Goal: Task Accomplishment & Management: Complete application form

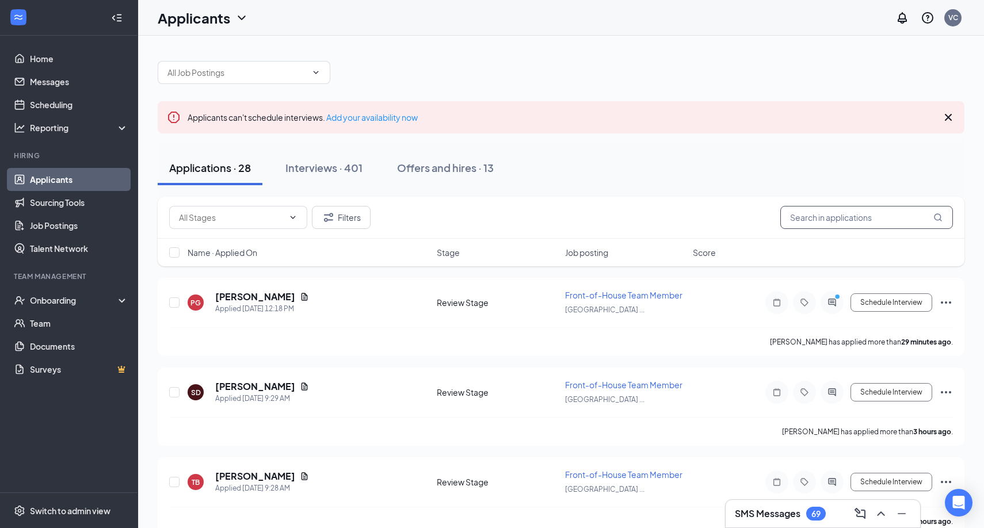
click at [830, 225] on input "text" at bounding box center [866, 217] width 173 height 23
type input "axel"
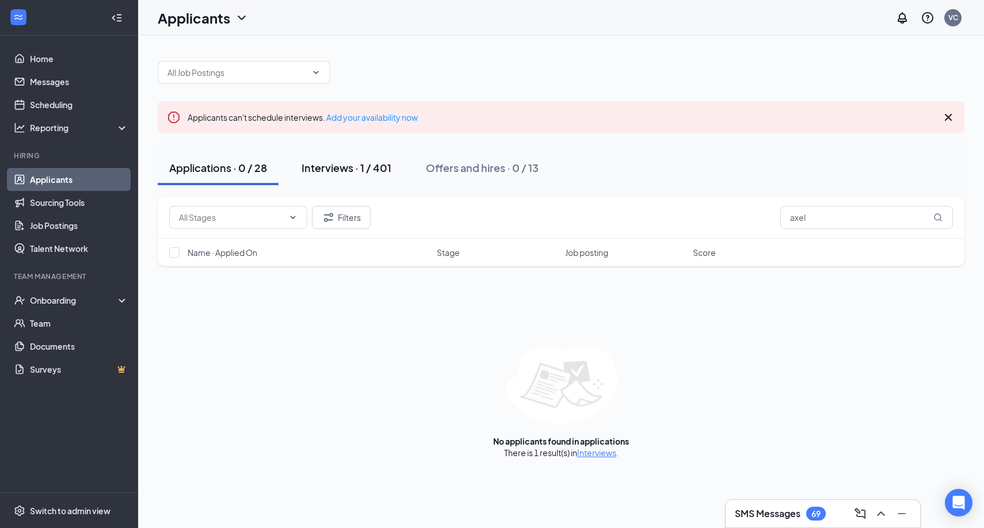
click at [331, 169] on div "Interviews · 1 / 401" at bounding box center [347, 168] width 90 height 14
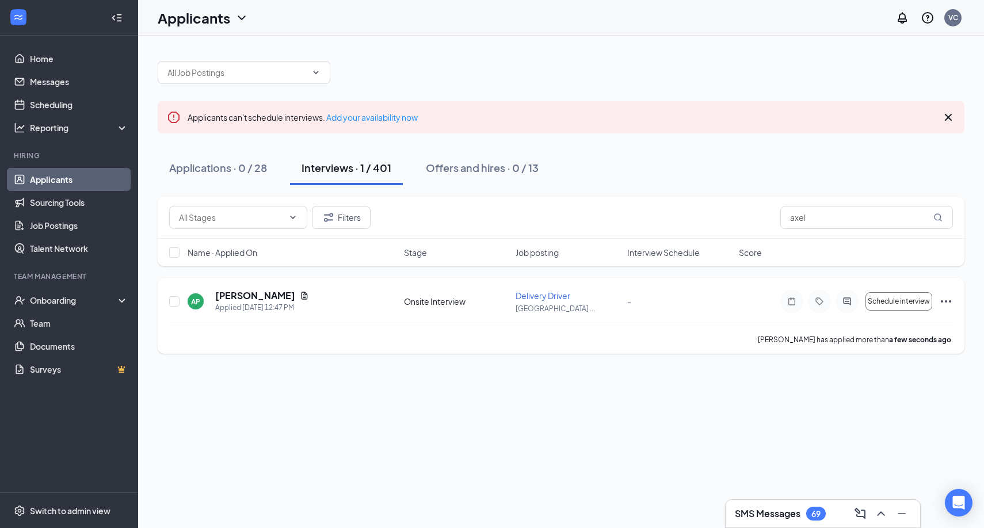
click at [943, 302] on icon "Ellipses" at bounding box center [946, 302] width 14 height 14
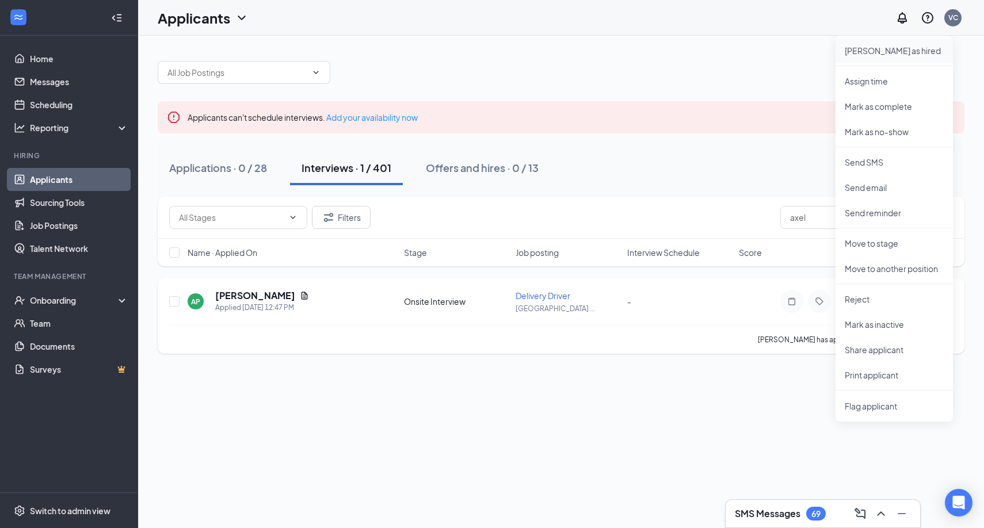
click at [883, 50] on p "Mark as hired" at bounding box center [894, 51] width 99 height 12
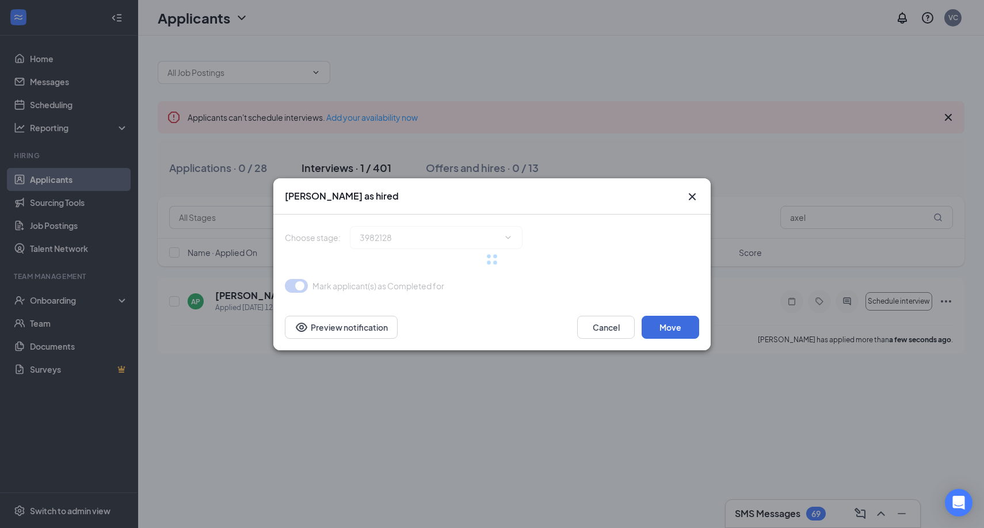
type input "Hiring Complete (final stage)"
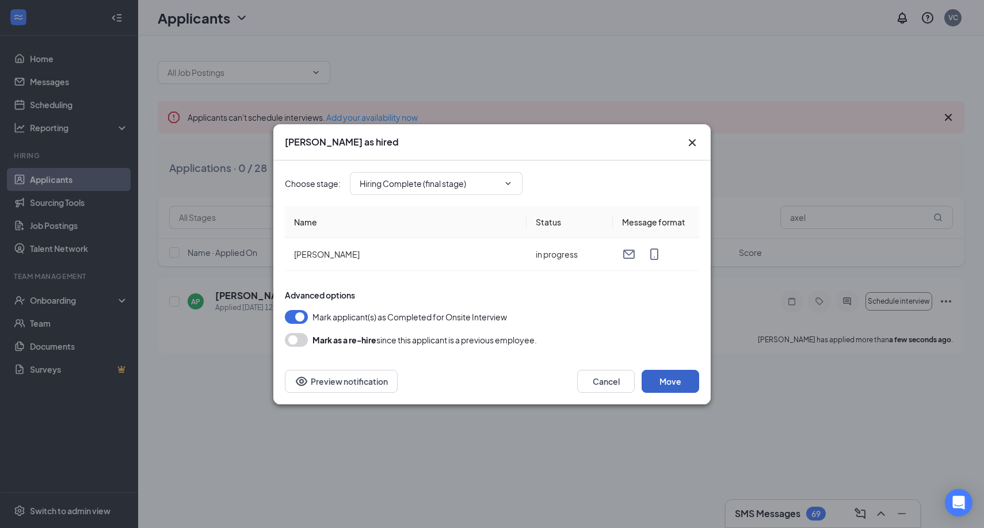
click at [664, 382] on button "Move" at bounding box center [671, 381] width 58 height 23
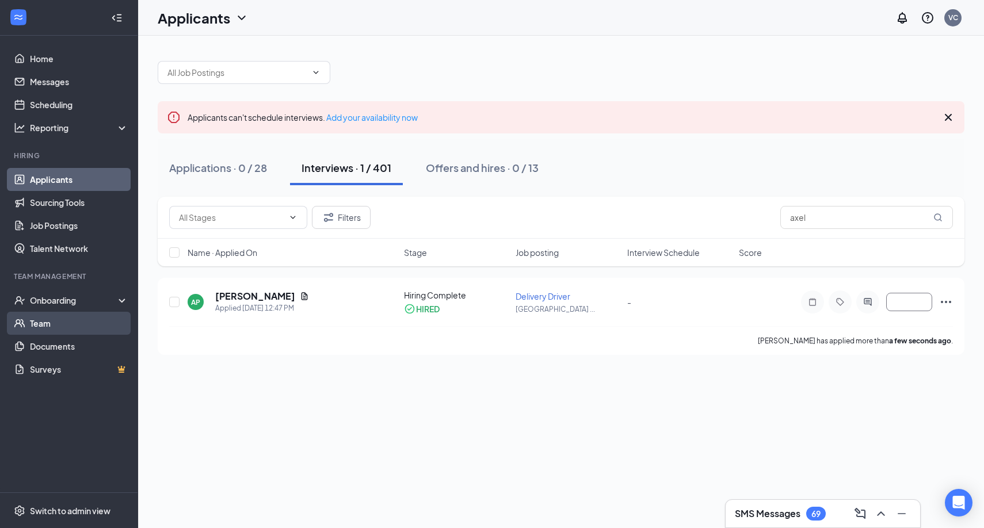
click at [55, 328] on link "Team" at bounding box center [79, 323] width 98 height 23
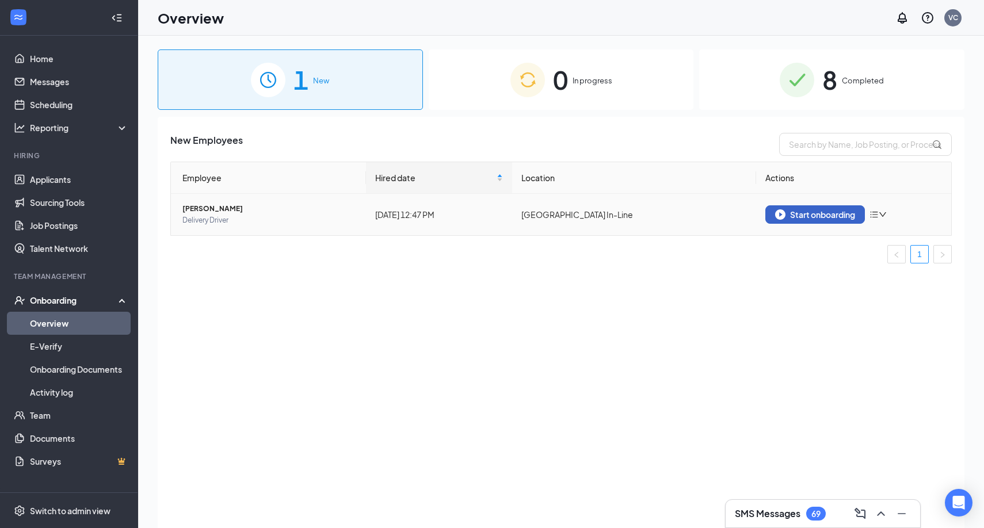
click at [794, 222] on button "Start onboarding" at bounding box center [815, 214] width 100 height 18
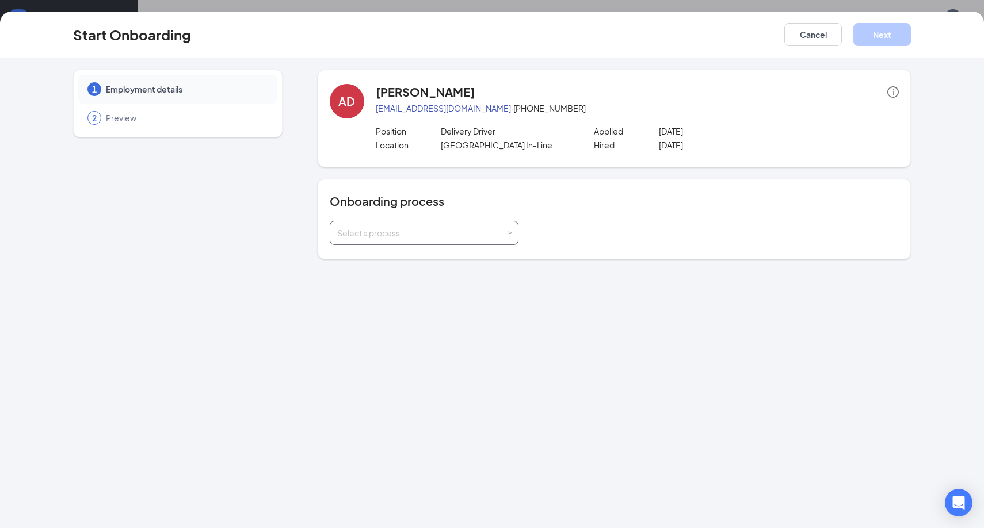
click at [362, 224] on div "Select a process" at bounding box center [424, 233] width 174 height 23
click at [347, 260] on span "Onboarding Process -" at bounding box center [375, 257] width 83 height 10
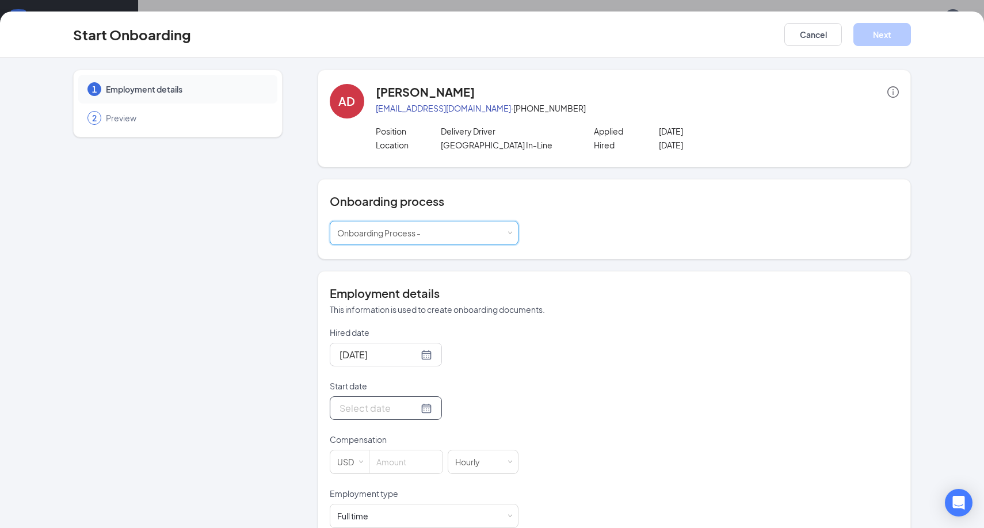
click at [363, 410] on input "Start date" at bounding box center [379, 408] width 79 height 14
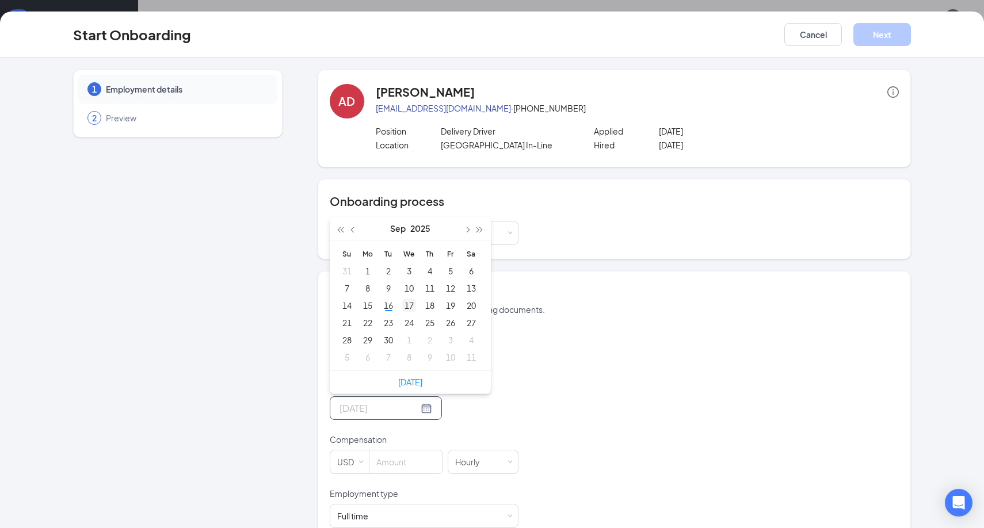
type input "Sep 17, 2025"
click at [413, 303] on div "17" at bounding box center [409, 306] width 14 height 14
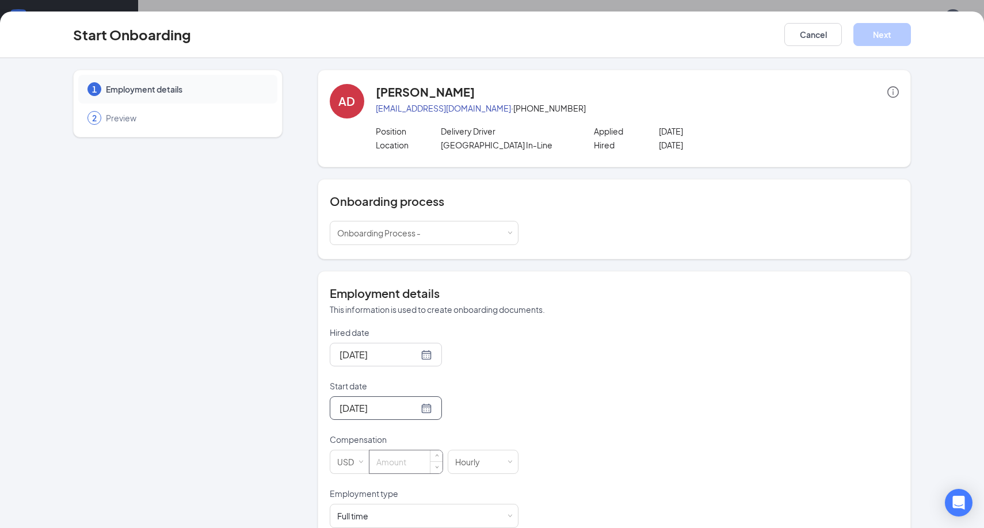
click at [398, 457] on input at bounding box center [405, 462] width 73 height 23
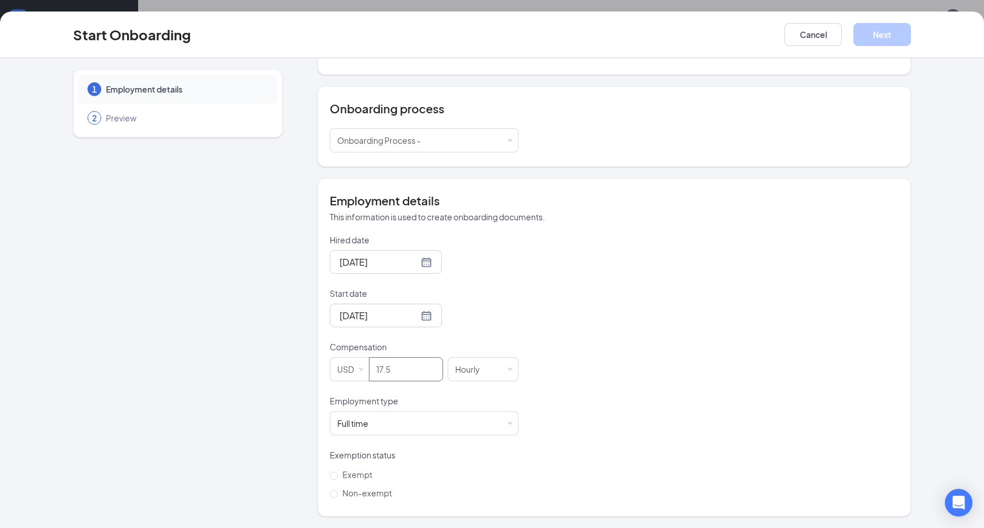
scroll to position [52, 0]
type input "17.5"
click at [335, 490] on input "Non-exempt" at bounding box center [334, 494] width 8 height 8
radio input "true"
click at [883, 29] on button "Next" at bounding box center [882, 34] width 58 height 23
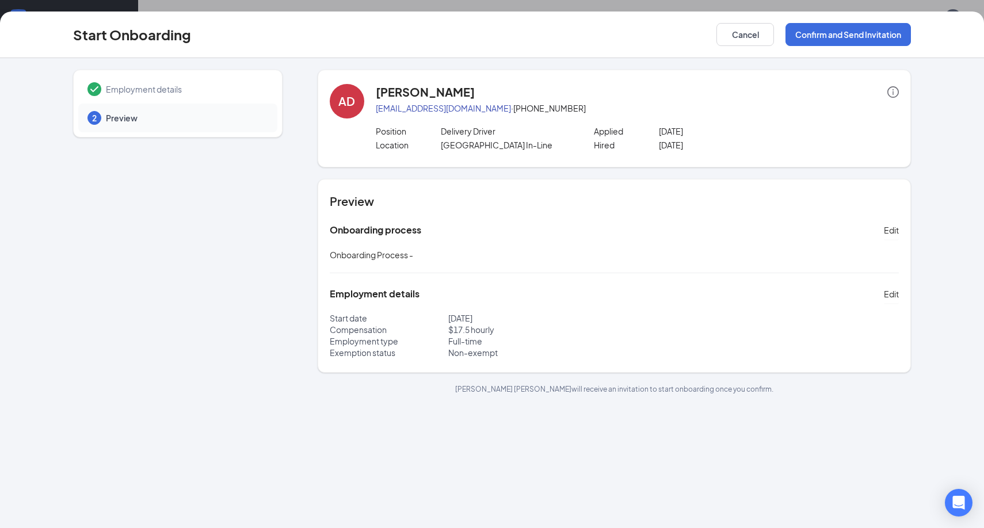
scroll to position [0, 0]
click at [848, 40] on button "Confirm and Send Invitation" at bounding box center [848, 34] width 125 height 23
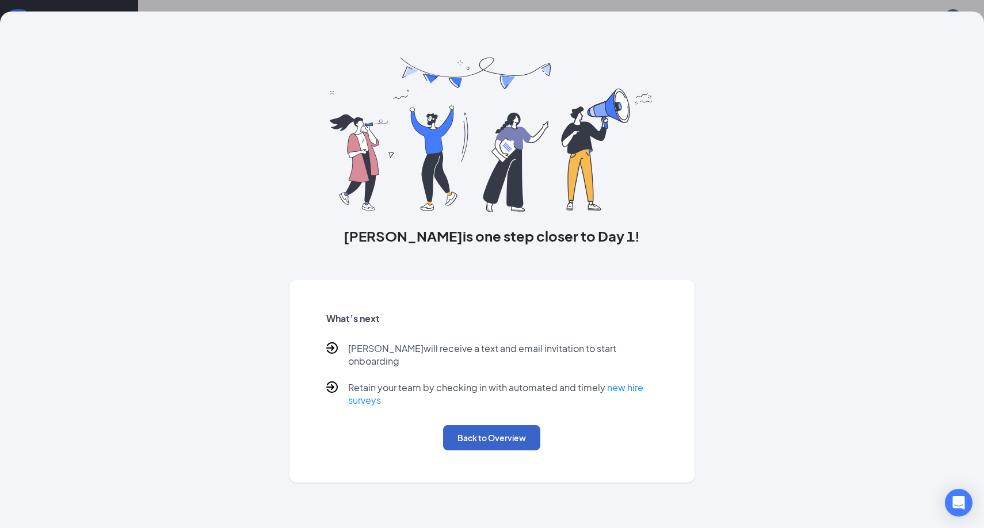
click at [512, 434] on button "Back to Overview" at bounding box center [491, 437] width 97 height 25
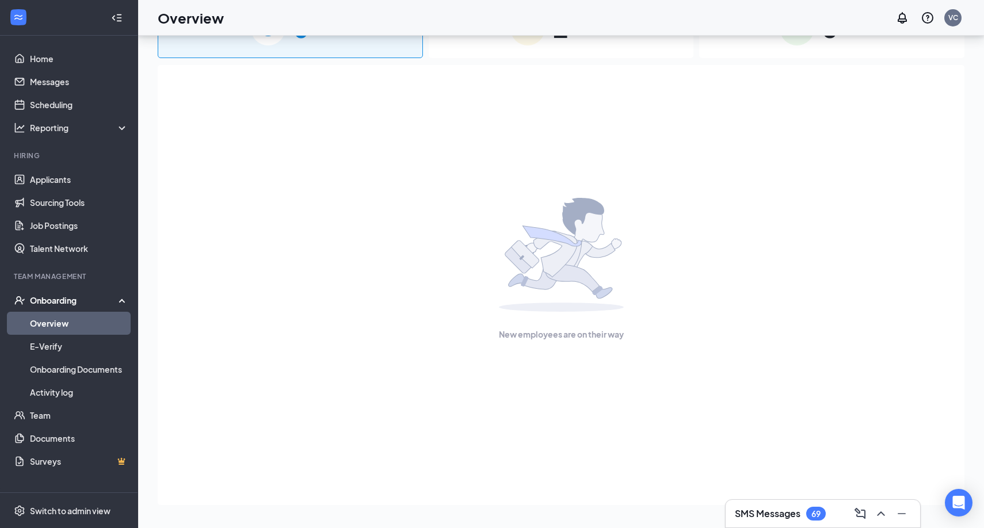
click at [507, 53] on div "1 In progress" at bounding box center [561, 28] width 265 height 60
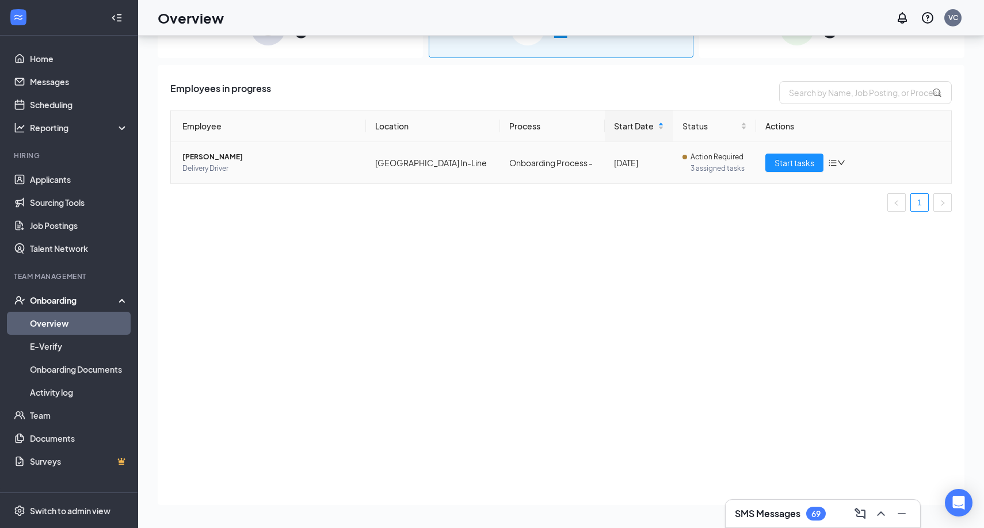
click at [830, 165] on icon "bars" at bounding box center [832, 162] width 9 height 9
click at [845, 215] on div "Change process" at bounding box center [898, 213] width 124 height 12
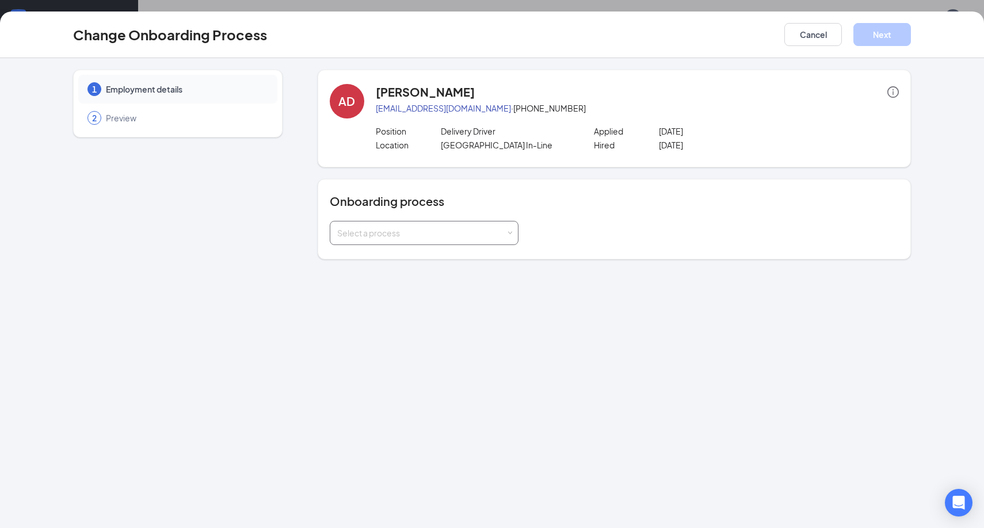
click at [409, 241] on div "Select a process" at bounding box center [424, 233] width 174 height 23
click at [821, 31] on button "Cancel" at bounding box center [813, 34] width 58 height 23
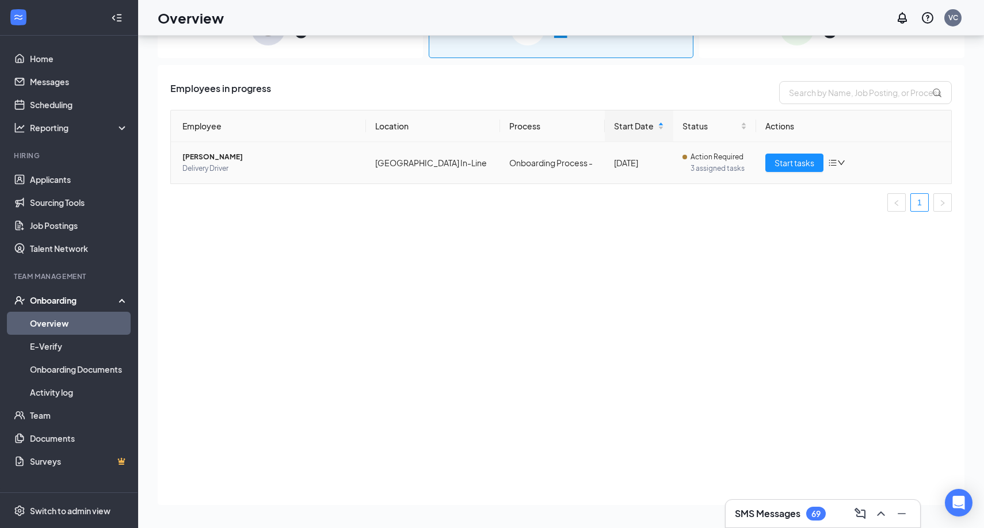
click at [227, 161] on span "Axel Dionel Perez Santana" at bounding box center [269, 157] width 174 height 12
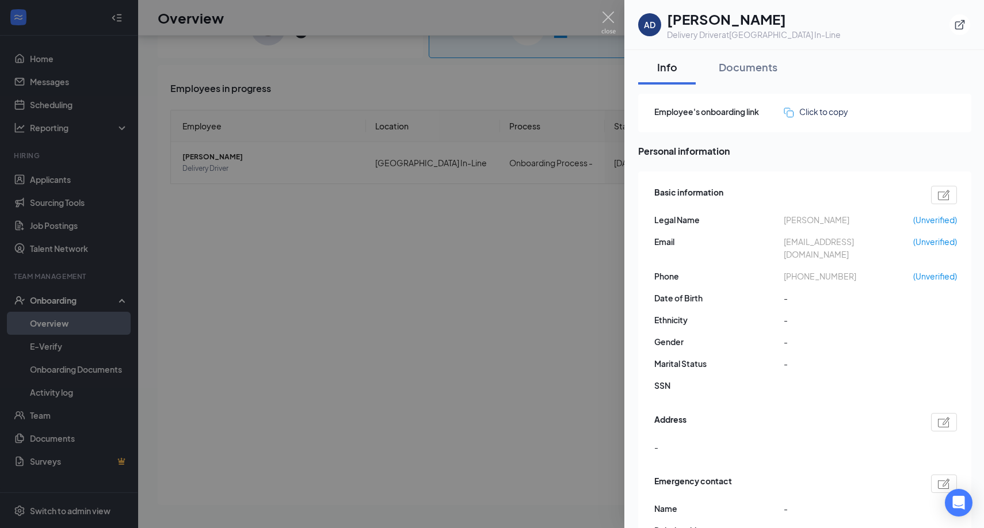
click at [861, 239] on span "axeldionelperez@gmail.com" at bounding box center [848, 247] width 129 height 25
click at [940, 199] on img at bounding box center [944, 195] width 12 height 10
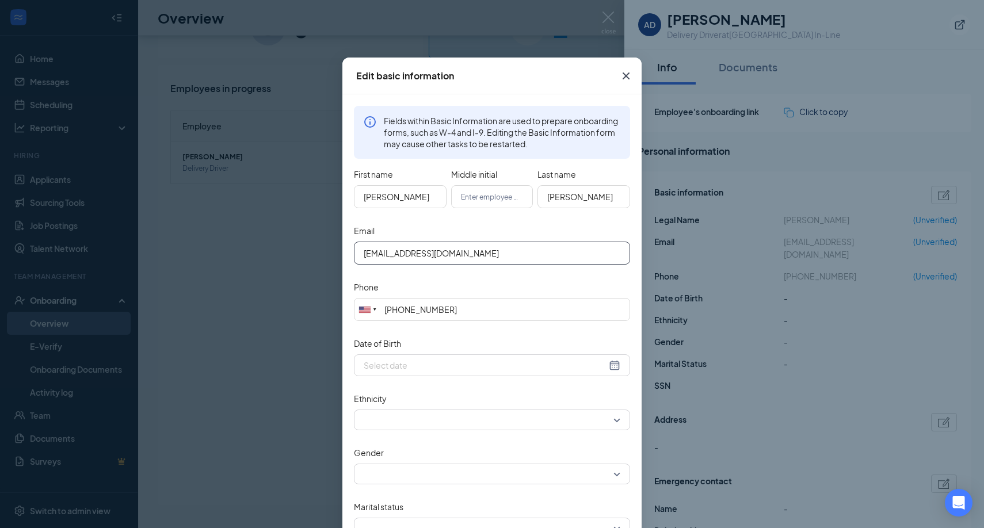
drag, startPoint x: 478, startPoint y: 252, endPoint x: 246, endPoint y: 227, distance: 233.3
click at [246, 227] on div "Edit basic information Fields within Basic Information are used to prepare onbo…" at bounding box center [492, 264] width 984 height 528
type input "V"
type input "Axel.Perez.Cfadai@gmail.com"
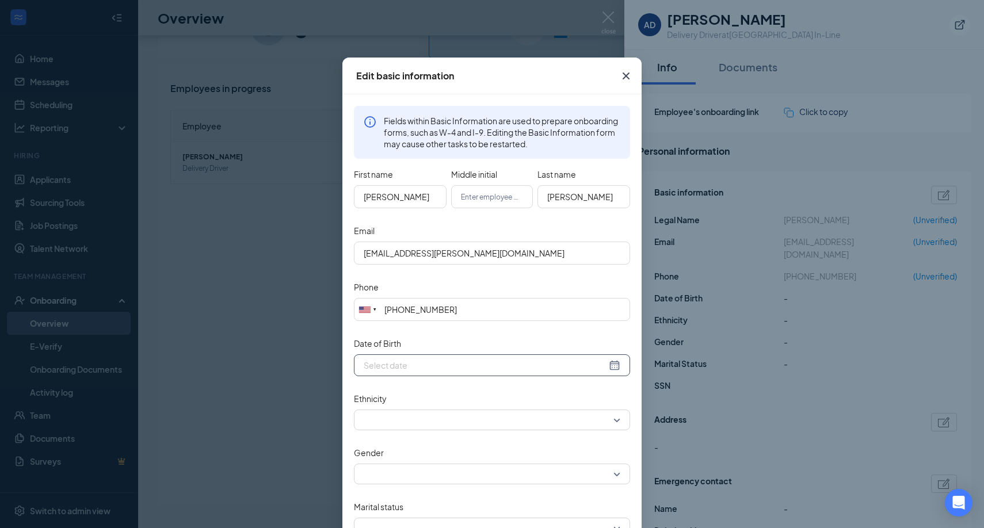
click at [412, 373] on div at bounding box center [492, 365] width 276 height 22
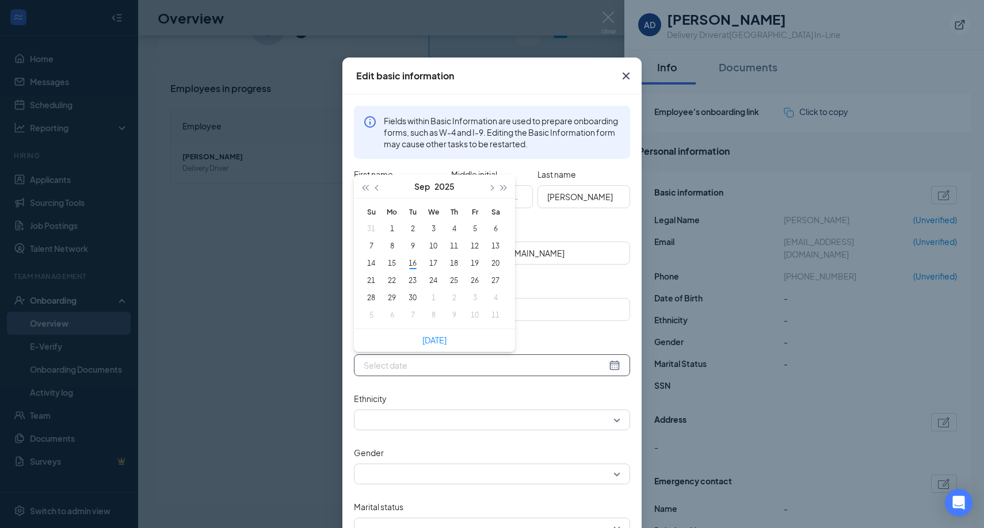
click at [564, 166] on div "Last name" at bounding box center [583, 176] width 93 height 20
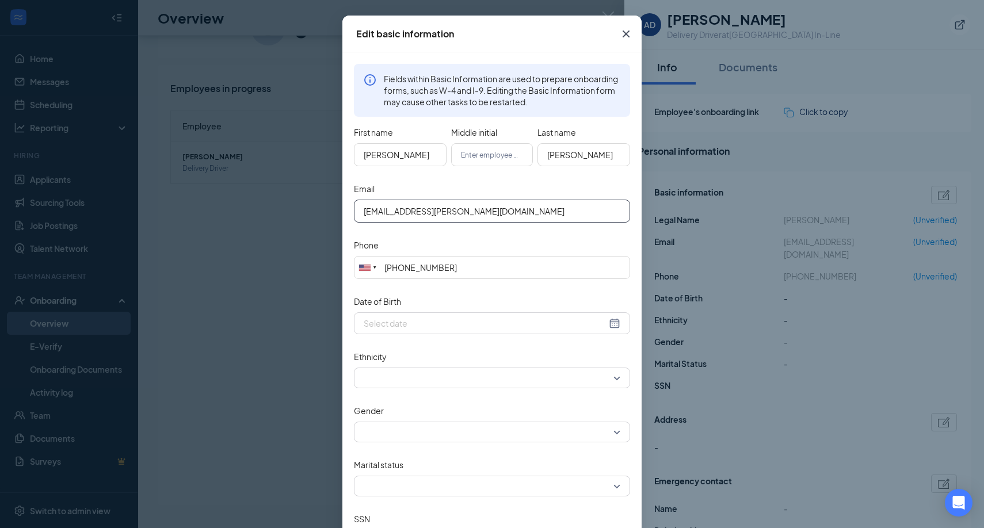
scroll to position [131, 0]
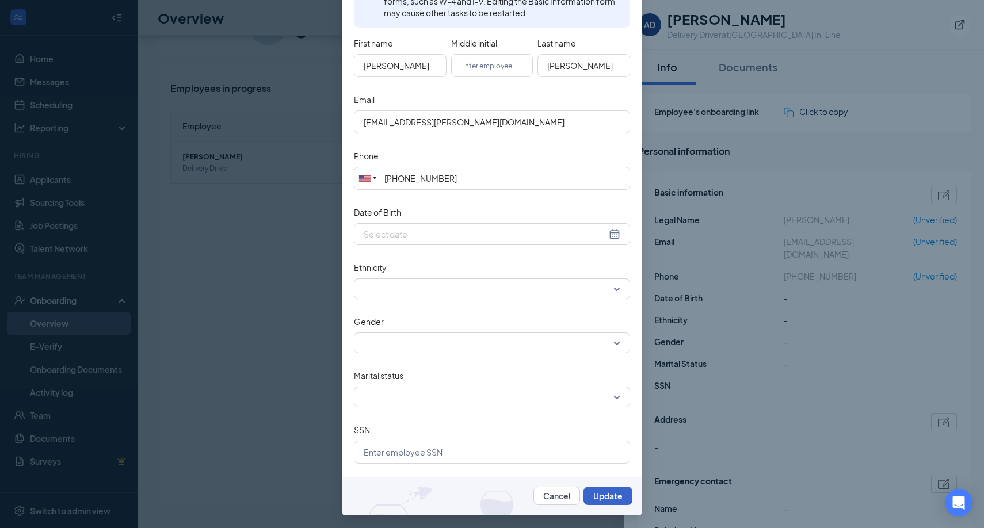
click at [605, 498] on button "Update" at bounding box center [608, 496] width 49 height 18
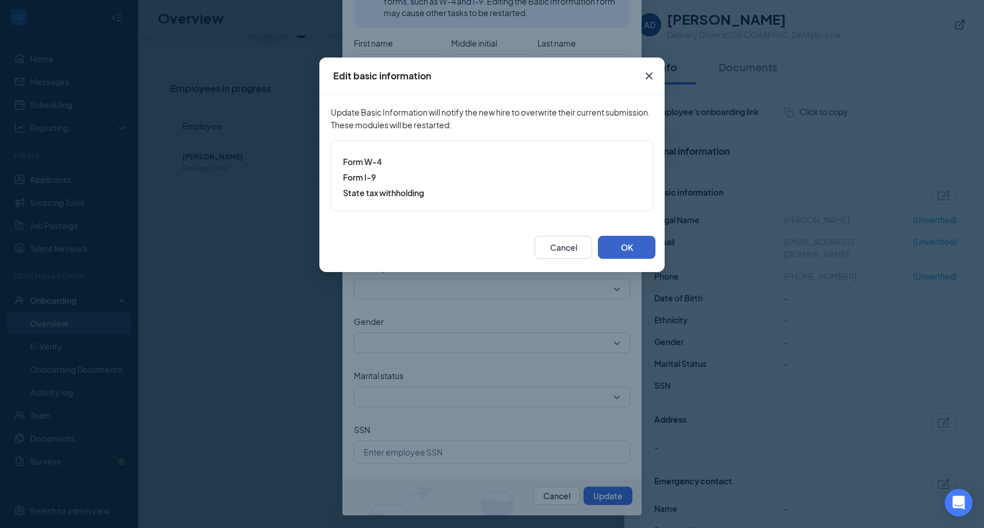
click at [621, 256] on button "OK" at bounding box center [627, 247] width 58 height 23
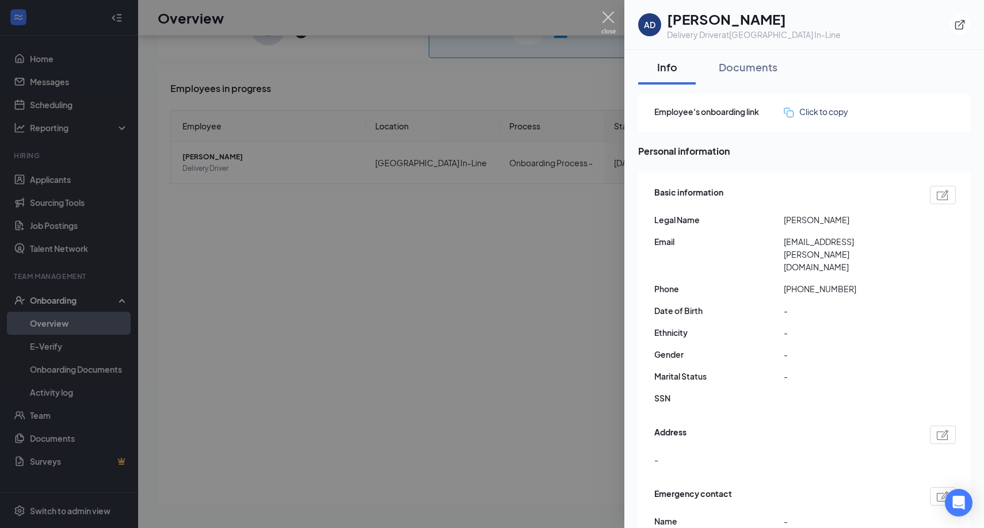
click at [604, 23] on img at bounding box center [608, 23] width 14 height 22
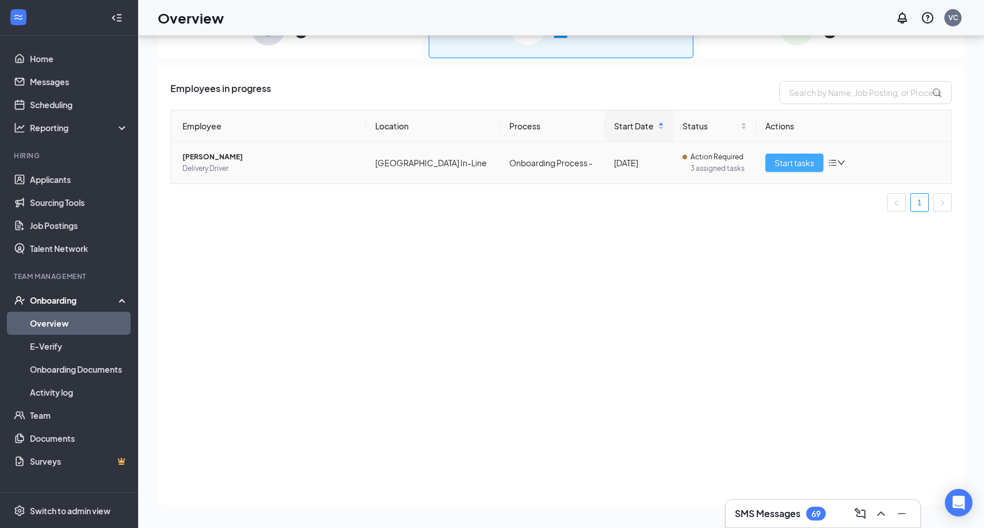
click at [771, 162] on button "Start tasks" at bounding box center [794, 163] width 58 height 18
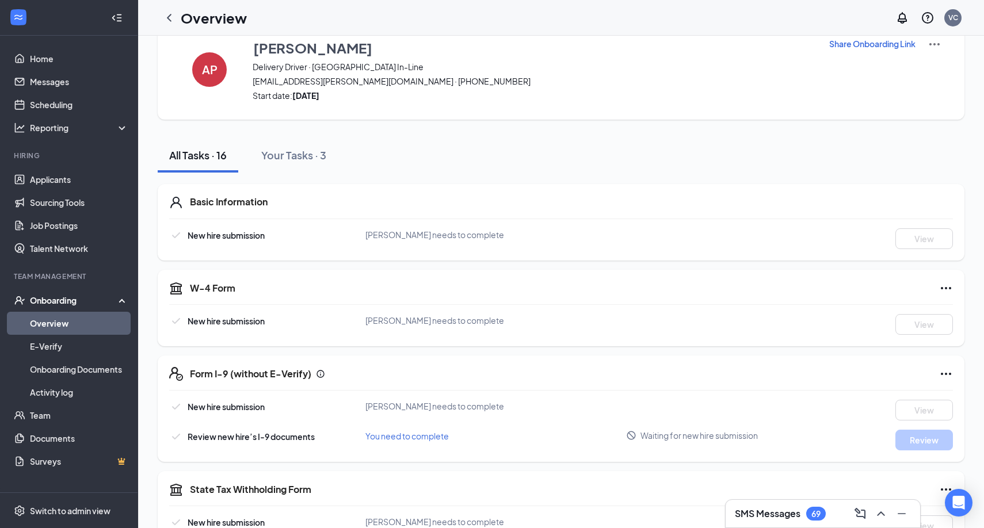
scroll to position [5, 0]
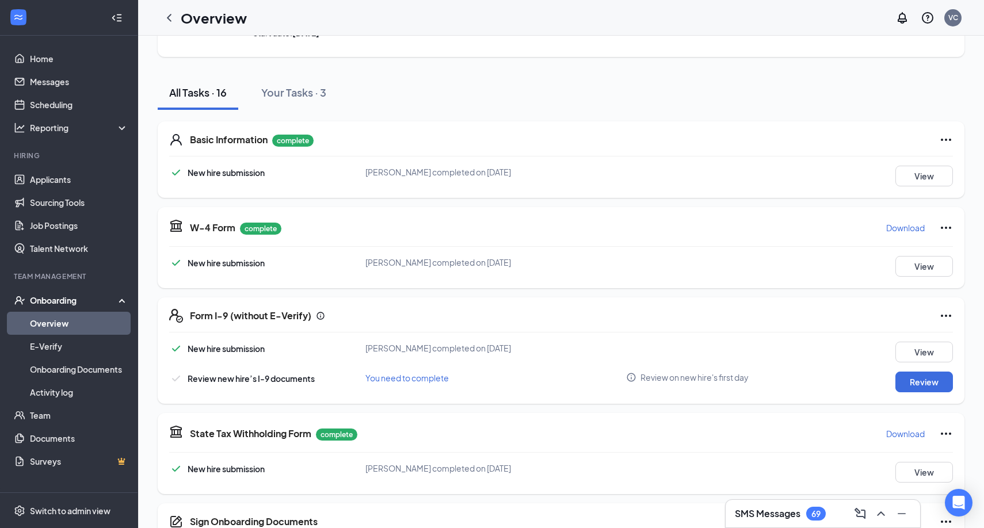
scroll to position [109, 0]
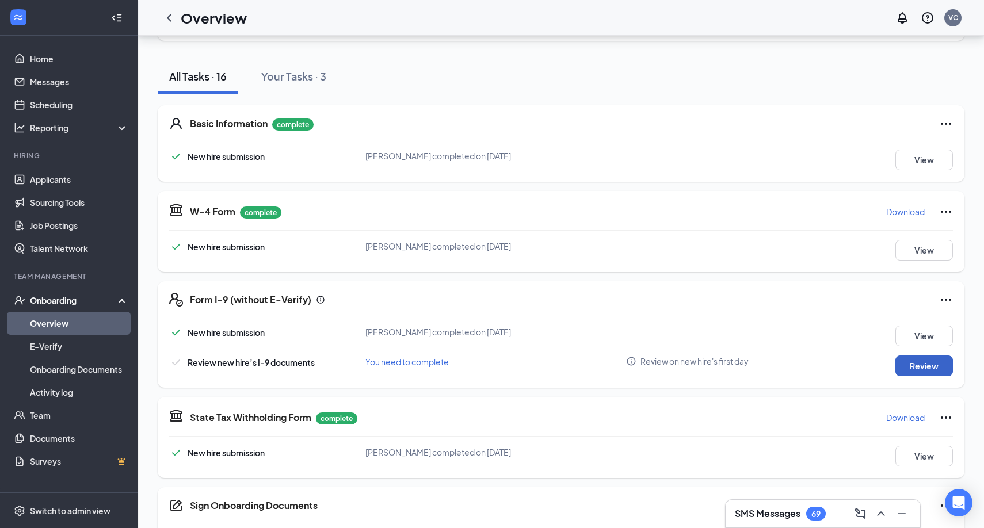
click at [926, 372] on button "Review" at bounding box center [924, 366] width 58 height 21
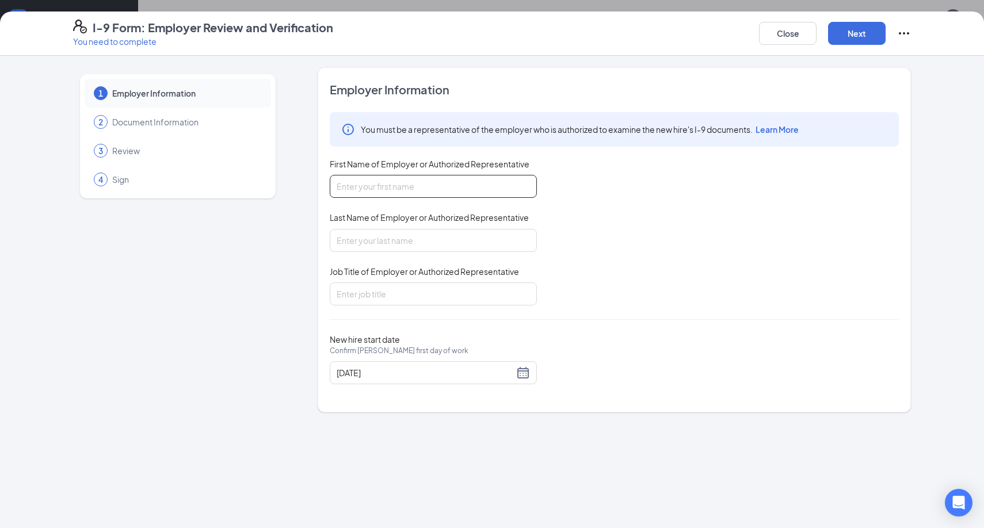
click at [373, 186] on input "First Name of Employer or Authorized Representative" at bounding box center [433, 186] width 207 height 23
type input "[PERSON_NAME]"
type input "Head of Operations"
click at [857, 30] on button "Next" at bounding box center [857, 33] width 58 height 23
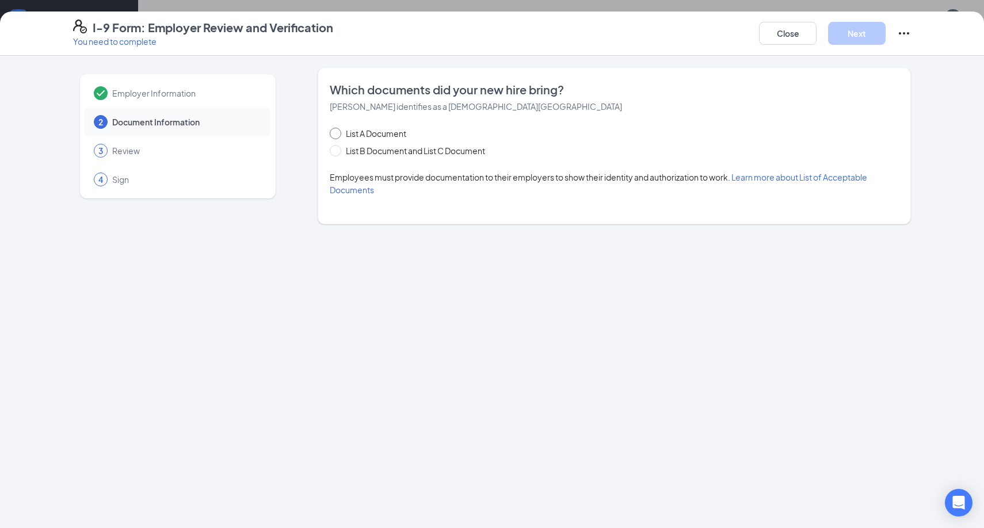
click at [335, 134] on input "List A Document" at bounding box center [334, 132] width 8 height 8
radio input "true"
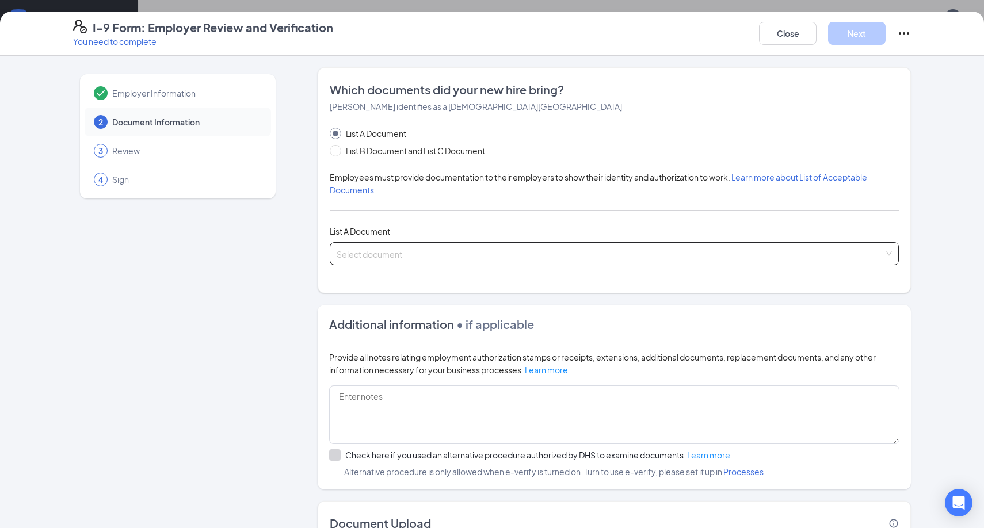
click at [388, 251] on input "search" at bounding box center [610, 251] width 547 height 17
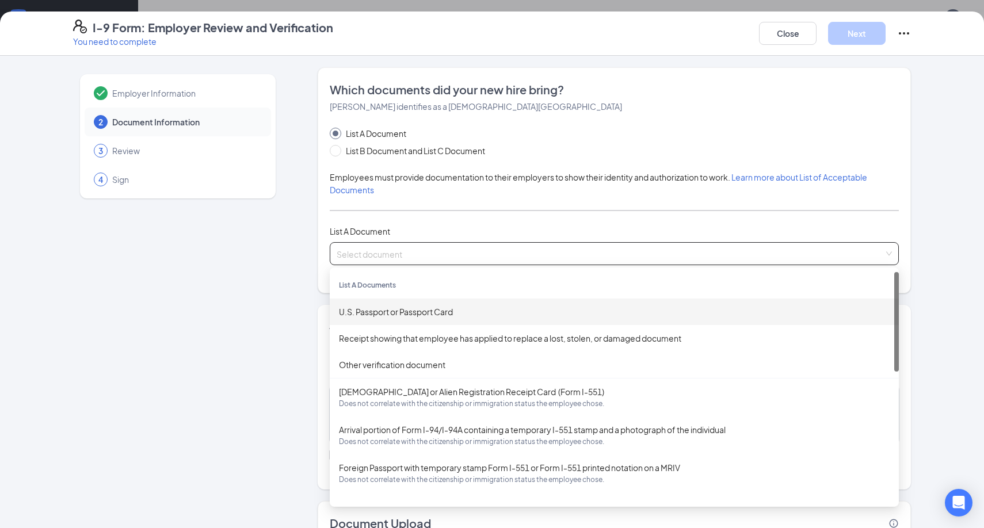
click at [364, 318] on div "U.S. Passport or Passport Card" at bounding box center [614, 312] width 569 height 26
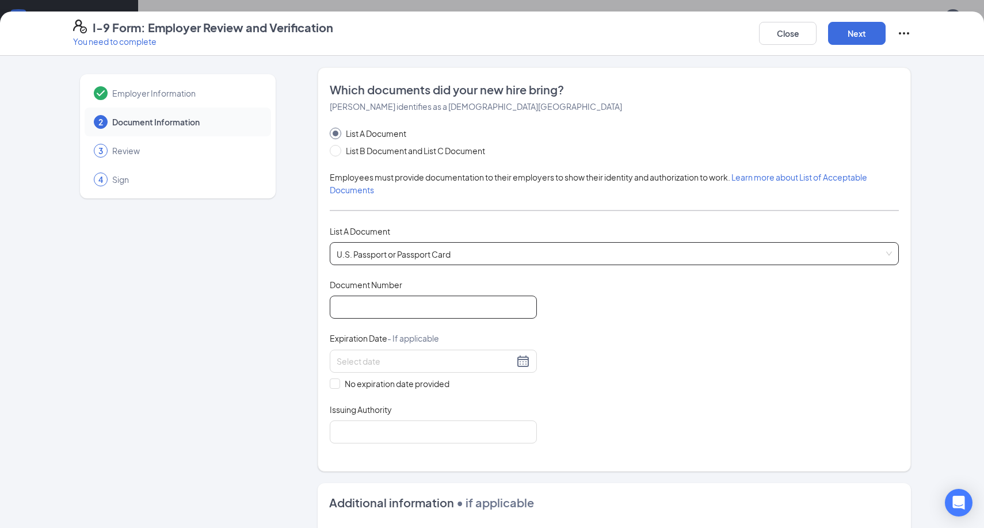
click at [344, 299] on input "Document Number" at bounding box center [433, 307] width 207 height 23
type input "A45723205"
click at [384, 358] on input at bounding box center [425, 361] width 177 height 13
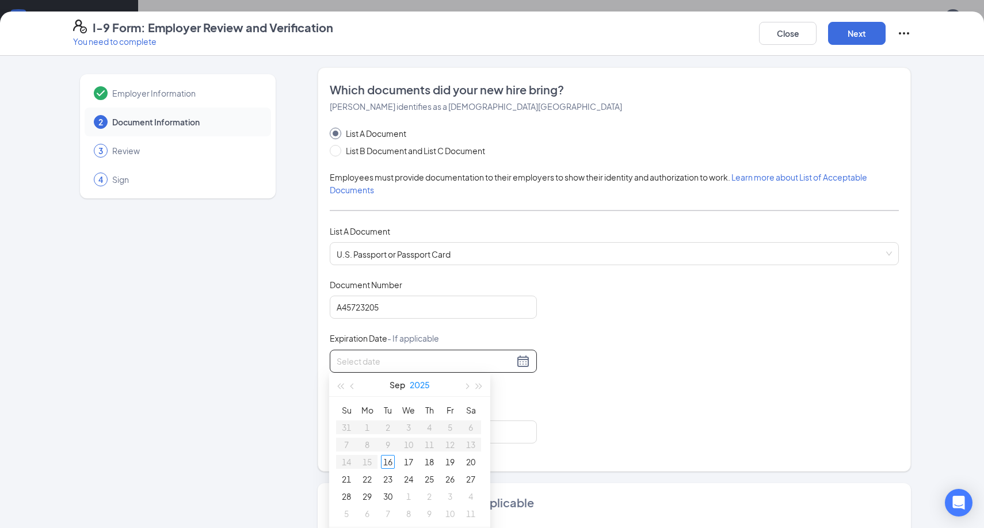
click at [419, 386] on button "2025" at bounding box center [420, 384] width 20 height 23
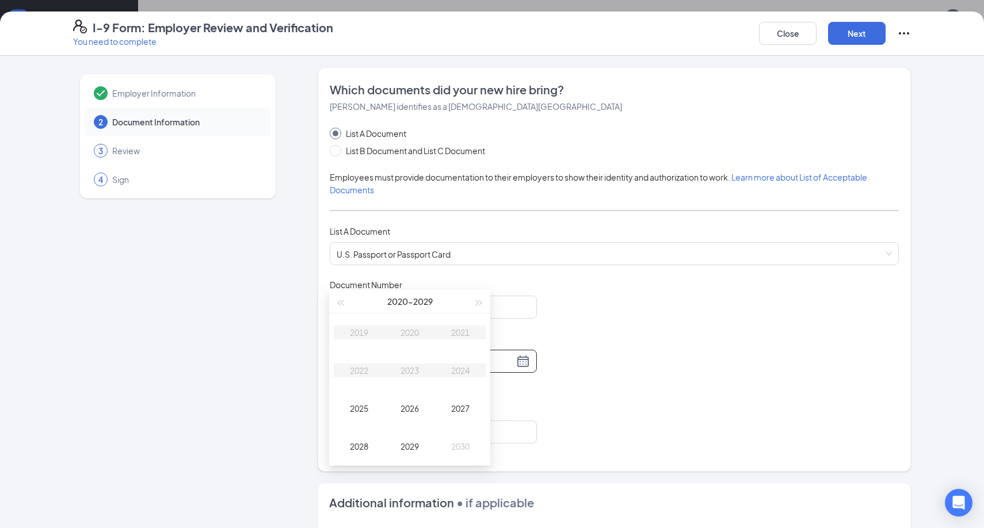
type input "[DATE]"
click at [482, 302] on button "button" at bounding box center [479, 302] width 13 height 23
click at [449, 375] on div "2034" at bounding box center [460, 371] width 35 height 14
type input "[DATE]"
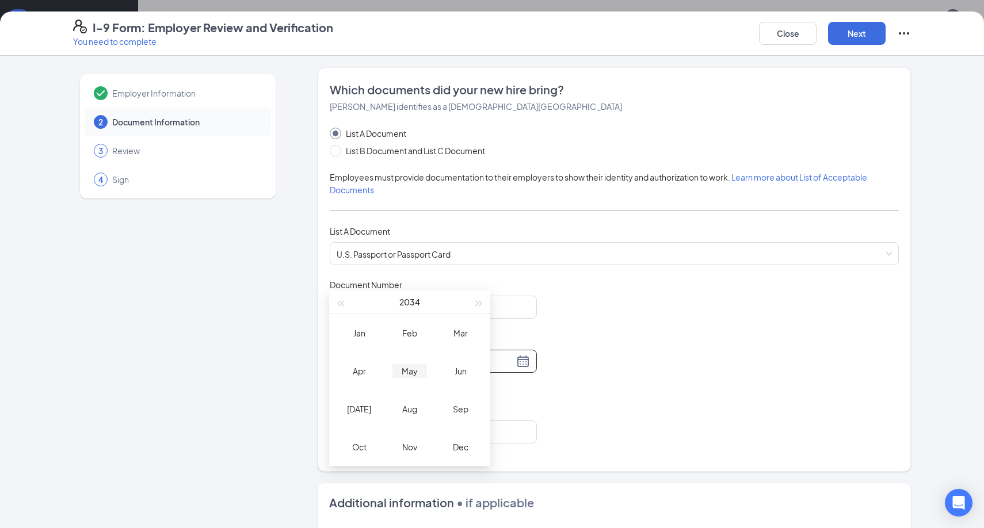
click at [411, 373] on div "May" at bounding box center [409, 371] width 35 height 14
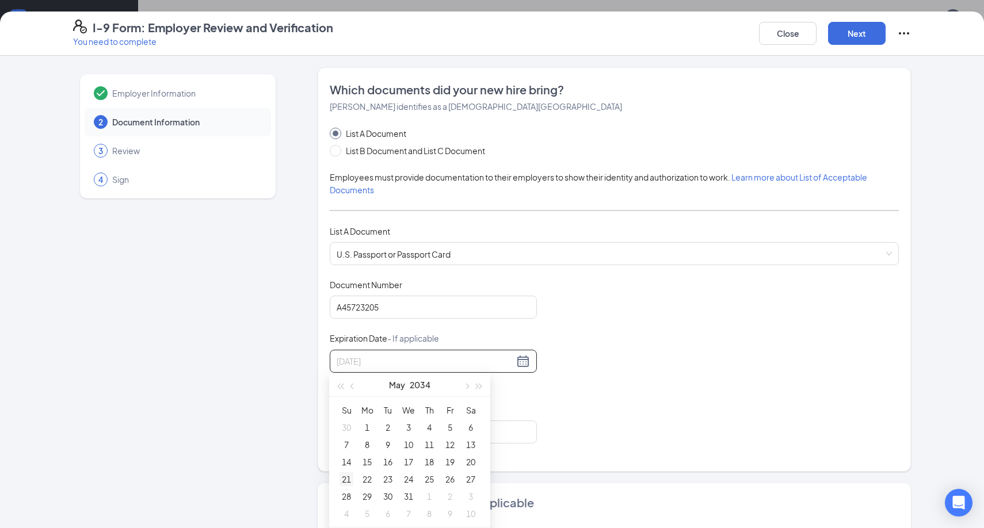
type input "[DATE]"
click at [345, 477] on div "21" at bounding box center [347, 479] width 14 height 14
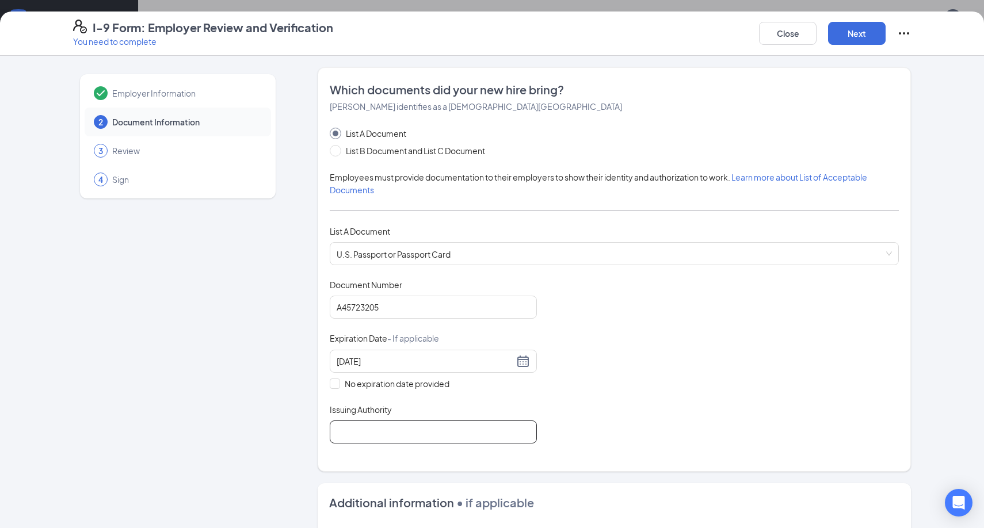
click at [359, 426] on input "Issuing Authority" at bounding box center [433, 432] width 207 height 23
type input "U"
paste input "U.S. Department of State"
type input "U.S. Department of State"
click at [581, 421] on div "Document Title U.S. Passport or Passport Card Document Number [PASSPORT] Expira…" at bounding box center [614, 361] width 569 height 165
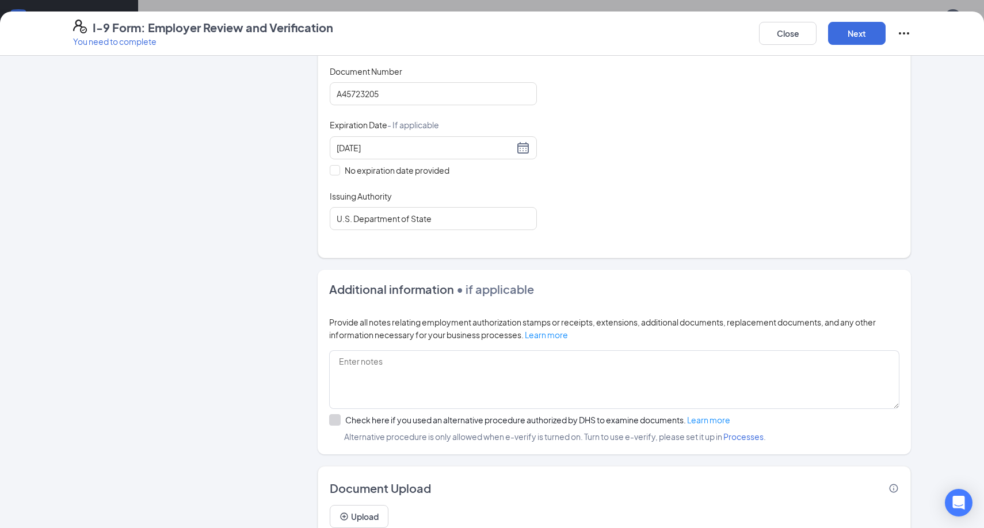
scroll to position [260, 0]
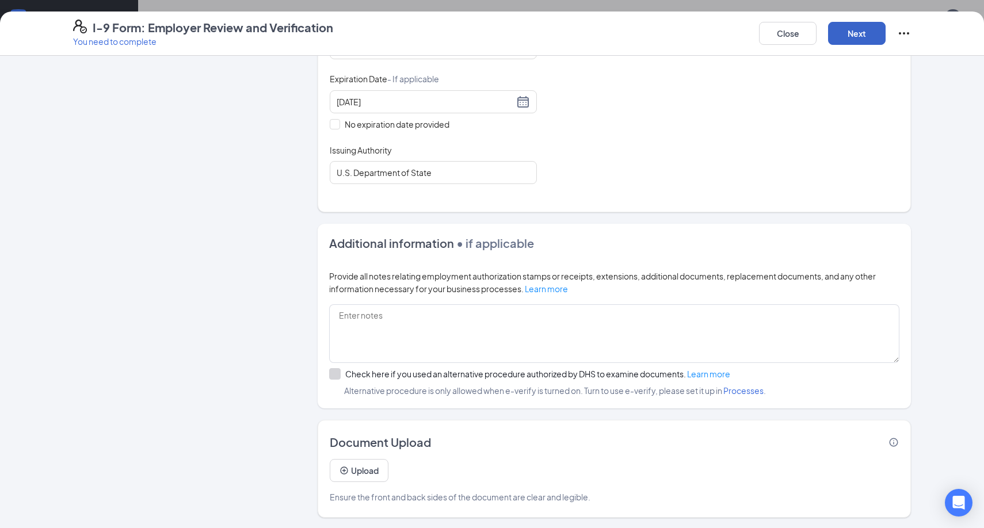
click at [861, 42] on button "Next" at bounding box center [857, 33] width 58 height 23
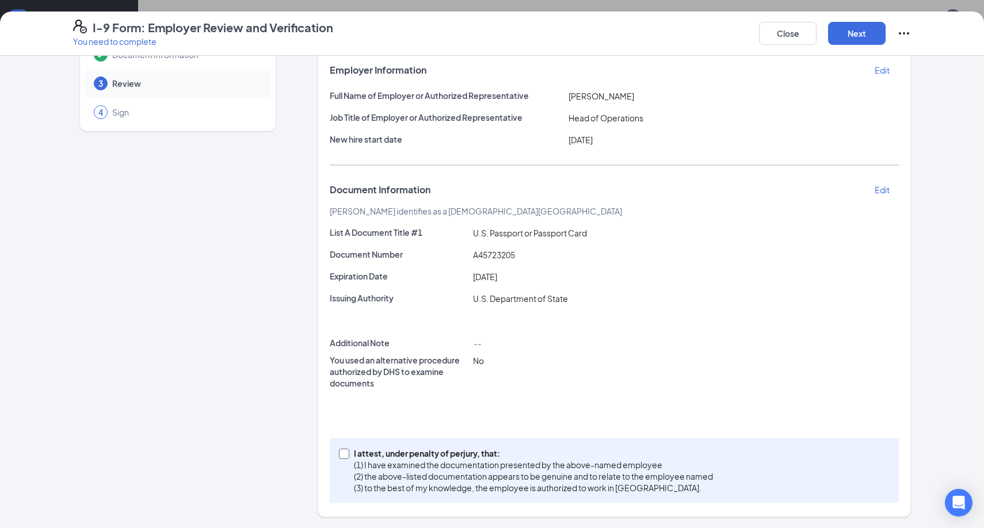
click at [344, 458] on span at bounding box center [344, 454] width 10 height 10
click at [344, 457] on input "I attest, under penalty of [PERSON_NAME], that: (1) I have examined the documen…" at bounding box center [343, 453] width 8 height 8
checkbox input "true"
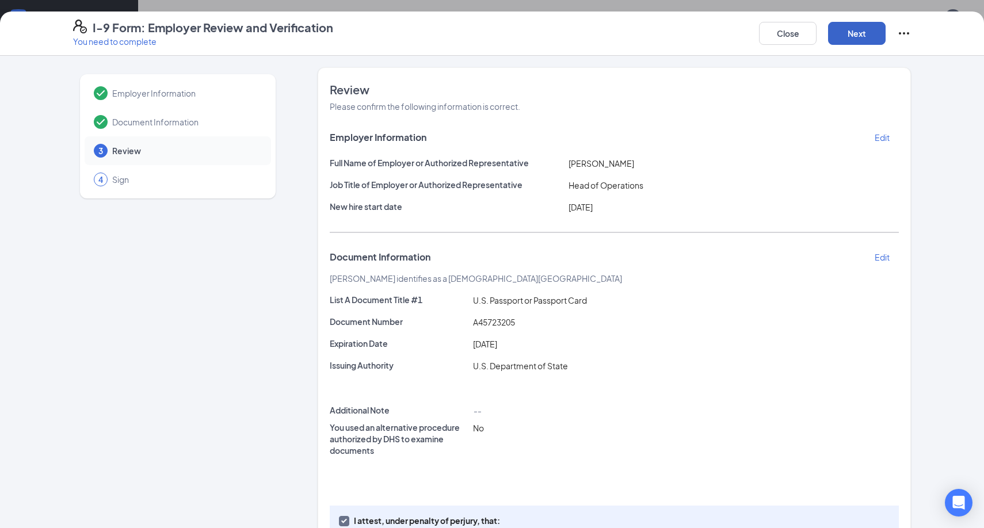
click at [845, 41] on button "Next" at bounding box center [857, 33] width 58 height 23
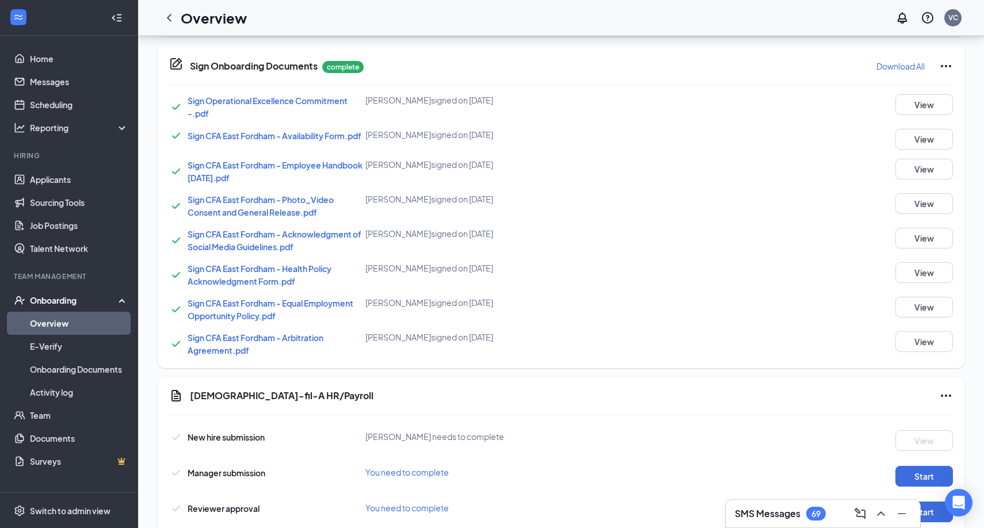
scroll to position [580, 0]
